Goal: Task Accomplishment & Management: Manage account settings

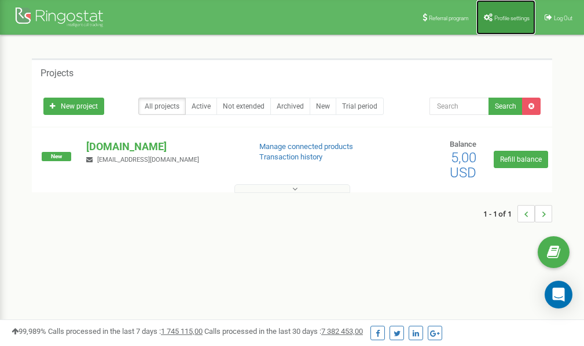
click at [504, 14] on link "Profile settings" at bounding box center [505, 17] width 59 height 35
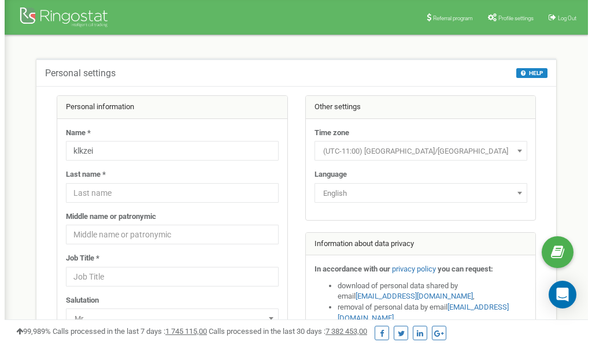
scroll to position [58, 0]
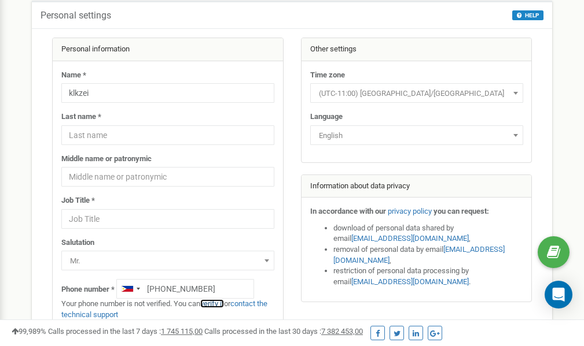
click at [217, 302] on link "verify it" at bounding box center [212, 304] width 24 height 9
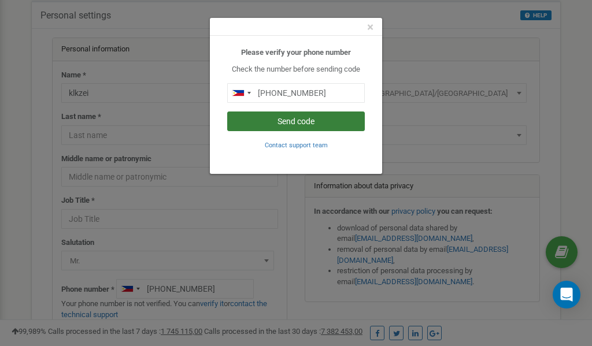
click at [288, 120] on button "Send code" at bounding box center [296, 122] width 138 height 20
